Goal: Task Accomplishment & Management: Complete application form

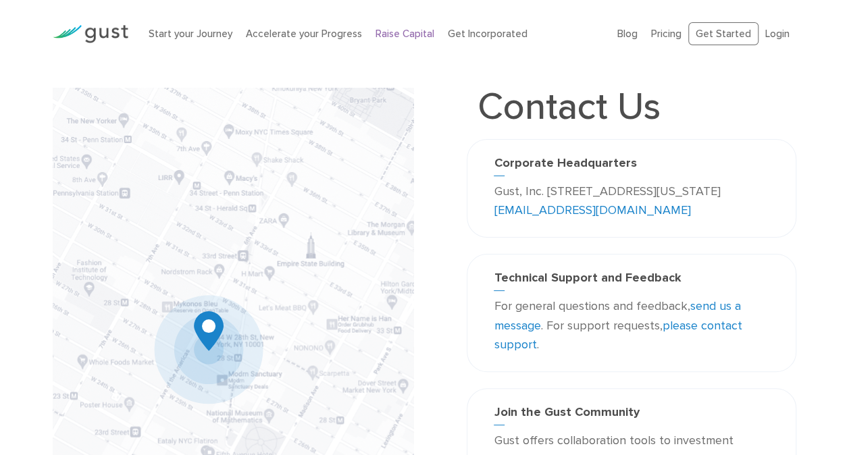
click at [400, 32] on link "Raise Capital" at bounding box center [405, 34] width 59 height 12
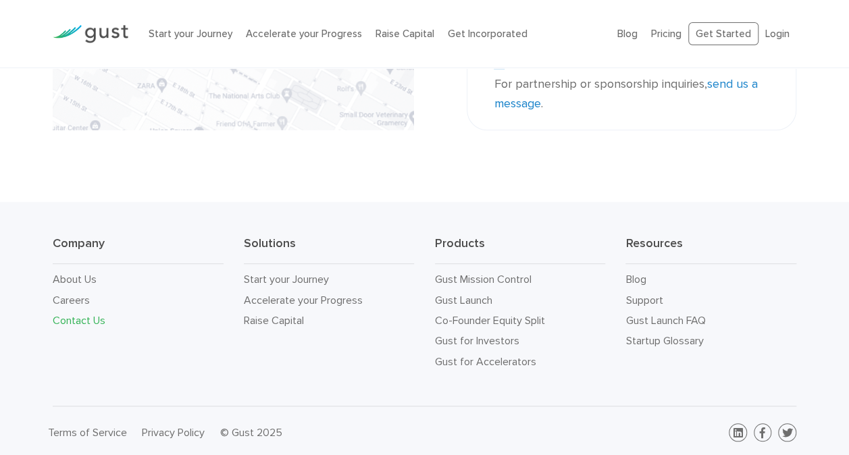
scroll to position [492, 0]
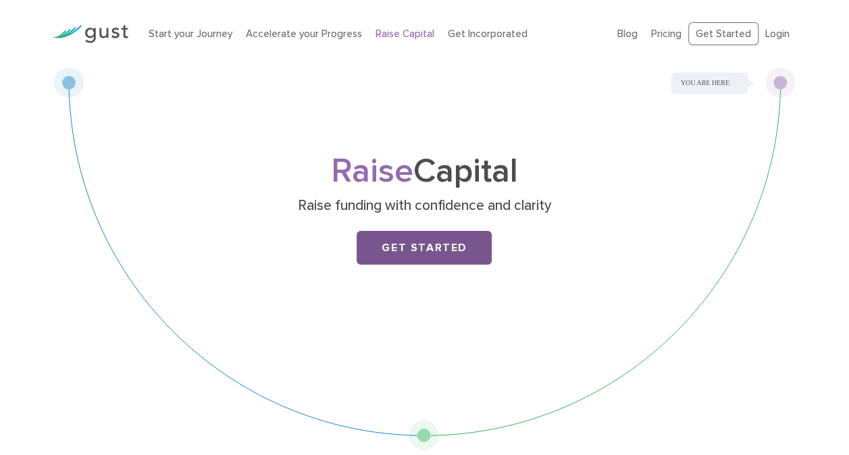
click at [440, 252] on link "Get Started" at bounding box center [424, 248] width 135 height 34
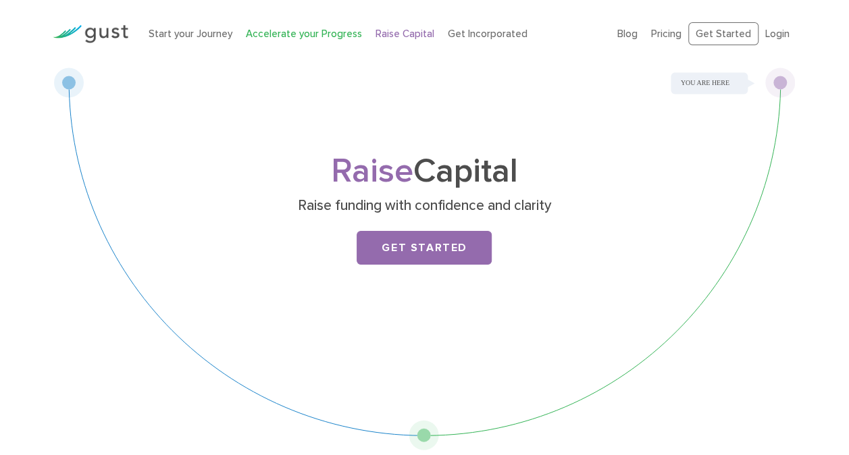
click at [284, 30] on link "Accelerate your Progress" at bounding box center [304, 34] width 116 height 12
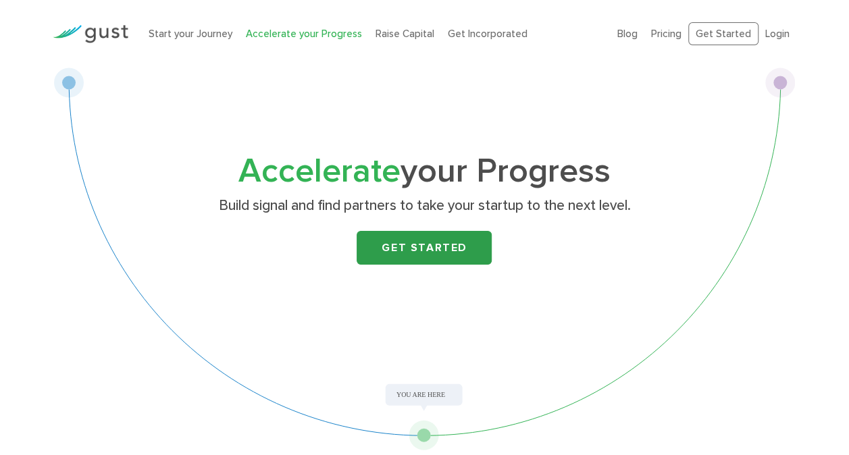
click at [427, 241] on link "Get Started" at bounding box center [424, 248] width 135 height 34
